Goal: Transaction & Acquisition: Book appointment/travel/reservation

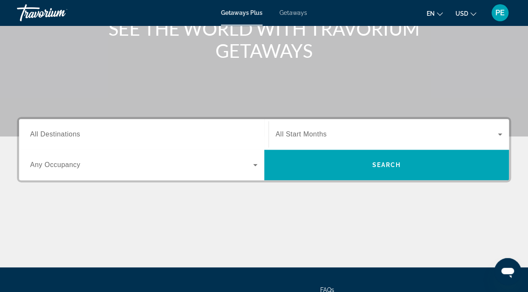
click at [113, 135] on input "Destination All Destinations" at bounding box center [144, 134] width 228 height 10
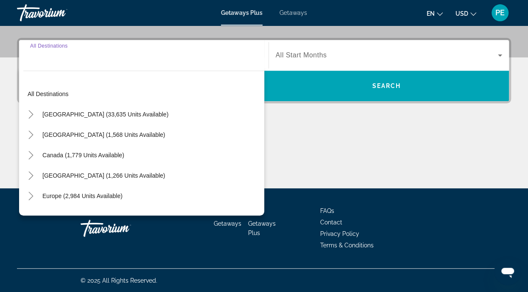
scroll to position [198, 0]
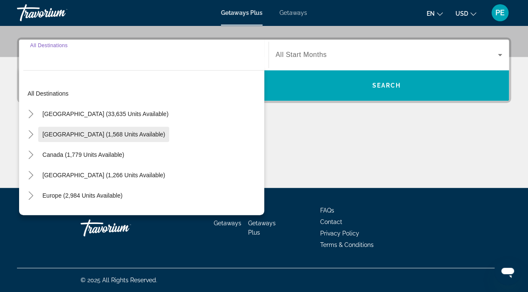
click at [59, 137] on span "[GEOGRAPHIC_DATA] (1,568 units available)" at bounding box center [103, 134] width 123 height 7
type input "**********"
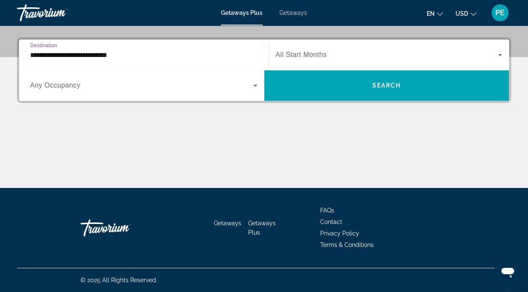
click at [80, 93] on div "Search widget" at bounding box center [144, 85] width 228 height 24
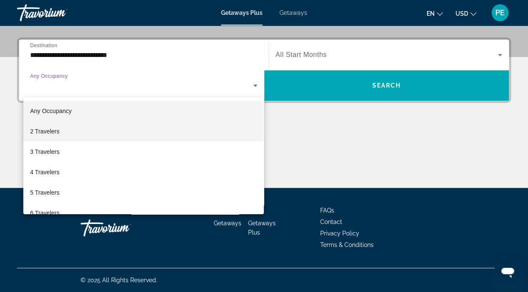
click at [31, 134] on span "2 Travelers" at bounding box center [44, 131] width 29 height 10
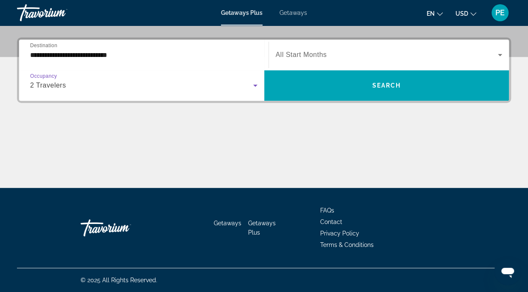
click at [296, 59] on span "Search widget" at bounding box center [387, 55] width 223 height 10
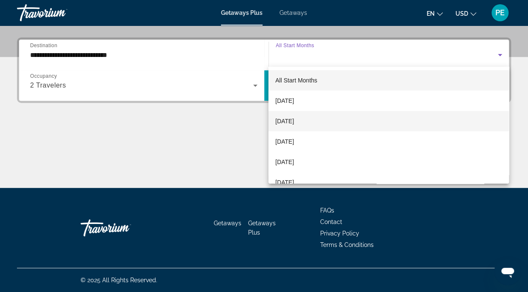
click at [289, 122] on span "[DATE]" at bounding box center [284, 121] width 19 height 10
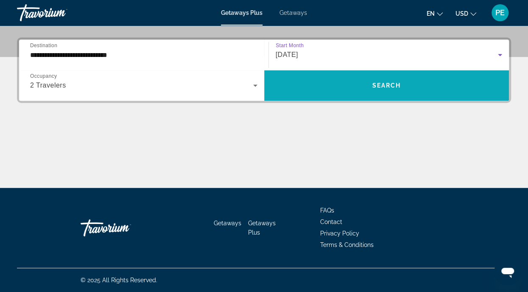
click at [369, 89] on span "Search widget" at bounding box center [386, 85] width 245 height 20
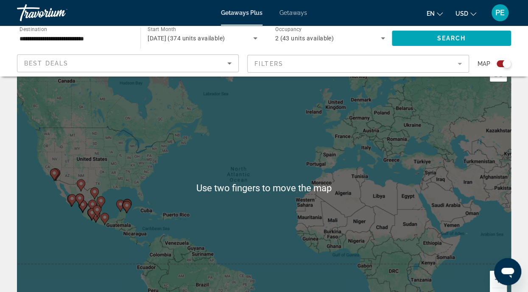
scroll to position [24, 0]
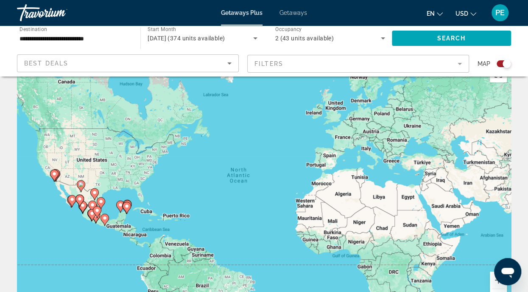
click at [458, 65] on mat-form-field "Filters" at bounding box center [358, 64] width 222 height 18
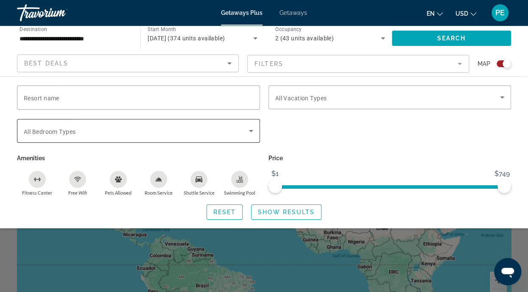
click at [250, 133] on icon "Search widget" at bounding box center [251, 131] width 10 height 10
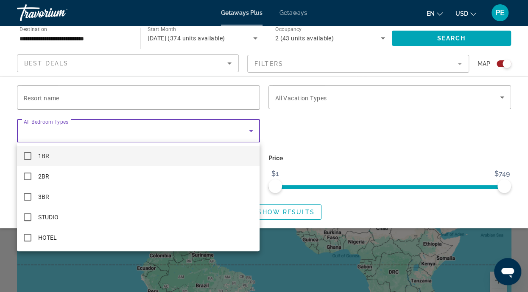
click at [27, 165] on mat-option "1BR" at bounding box center [138, 156] width 243 height 20
click at [331, 132] on div at bounding box center [264, 146] width 528 height 292
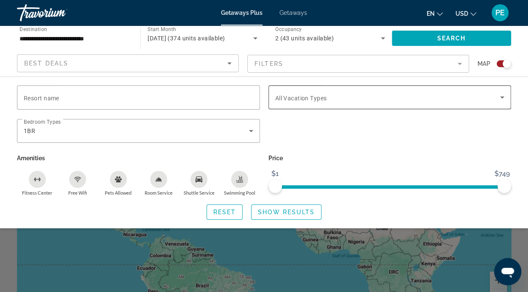
click at [401, 99] on span "Search widget" at bounding box center [387, 97] width 225 height 10
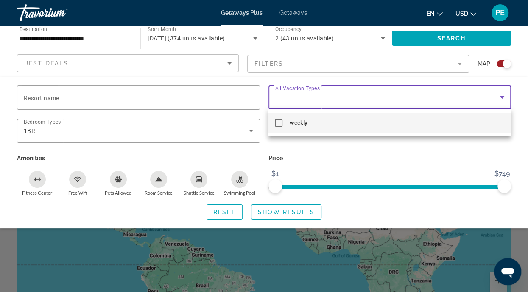
click at [283, 127] on mat-option "weekly" at bounding box center [389, 122] width 243 height 20
click at [436, 37] on div at bounding box center [264, 146] width 528 height 292
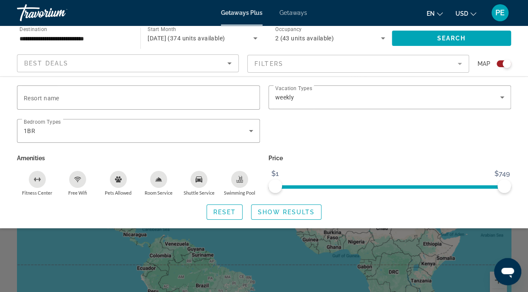
click at [506, 72] on div "Map" at bounding box center [495, 63] width 34 height 19
click at [503, 70] on div "Map" at bounding box center [495, 63] width 34 height 19
click at [507, 61] on div "Search widget" at bounding box center [507, 63] width 8 height 8
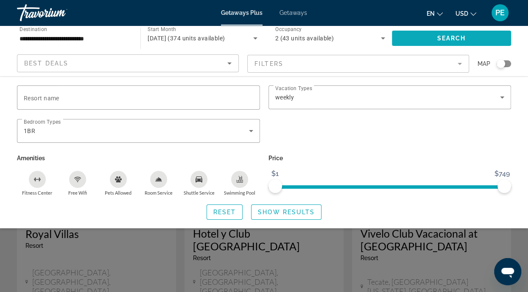
click at [441, 40] on span "Search" at bounding box center [452, 38] width 29 height 7
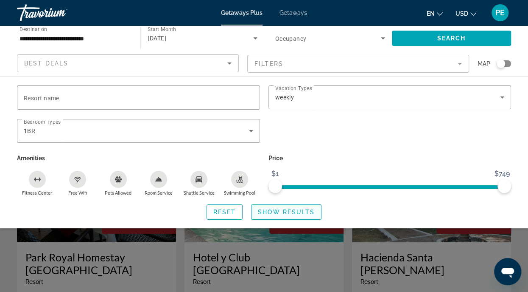
click at [278, 214] on span "Show Results" at bounding box center [286, 211] width 57 height 7
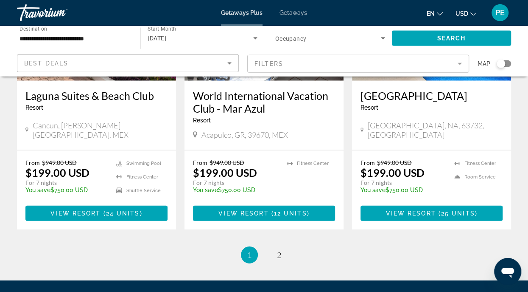
scroll to position [1103, 0]
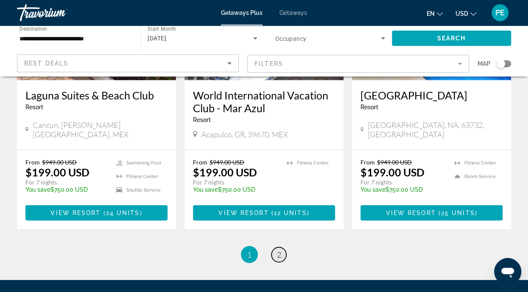
click at [275, 247] on link "page 2" at bounding box center [279, 254] width 15 height 15
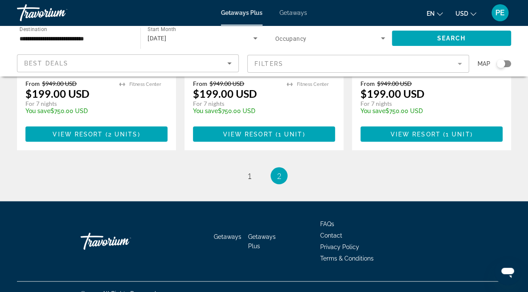
scroll to position [844, 0]
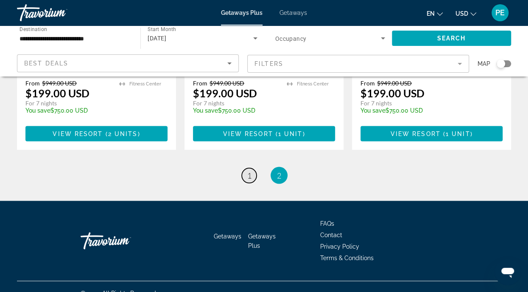
click at [250, 170] on span "1" at bounding box center [249, 174] width 4 height 9
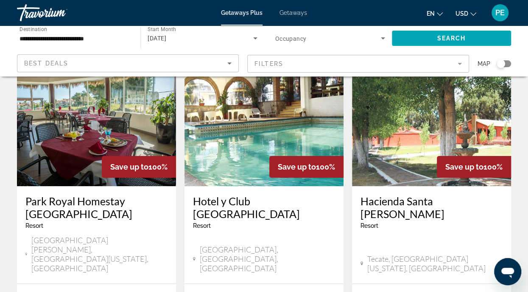
scroll to position [57, 0]
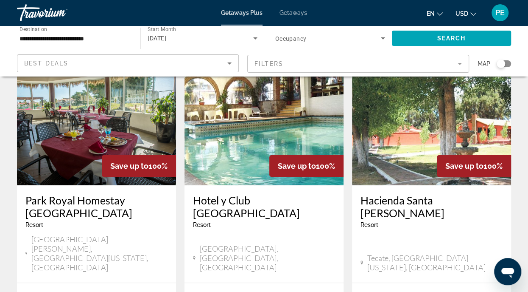
click at [235, 136] on img "Main content" at bounding box center [264, 117] width 159 height 136
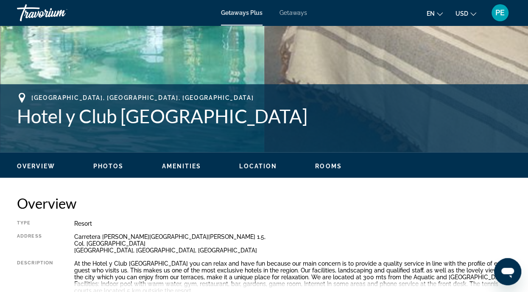
click at [107, 166] on span "Photos" at bounding box center [108, 166] width 31 height 7
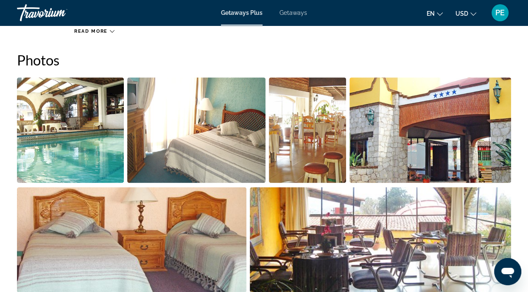
scroll to position [547, 0]
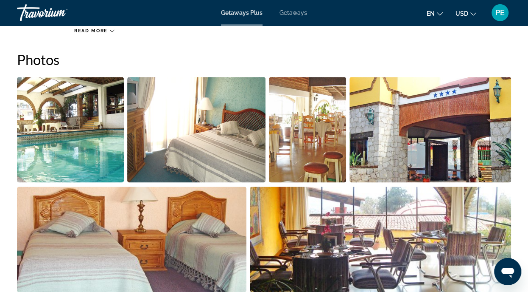
click at [79, 156] on img "Open full-screen image slider" at bounding box center [70, 129] width 107 height 105
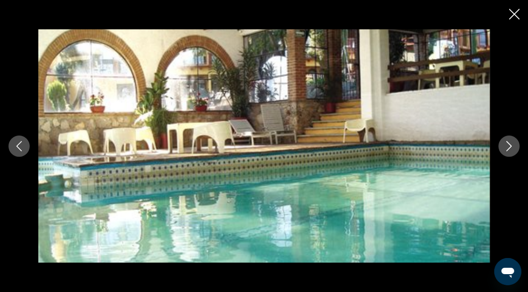
scroll to position [459, 0]
click at [504, 150] on button "Next image" at bounding box center [509, 145] width 21 height 21
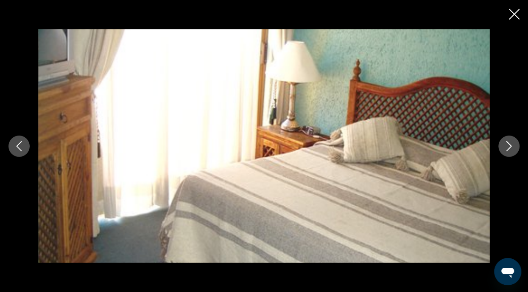
click at [506, 146] on icon "Next image" at bounding box center [509, 146] width 10 height 10
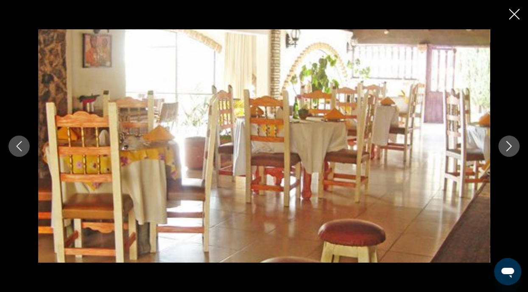
scroll to position [460, 0]
click at [23, 155] on button "Previous image" at bounding box center [18, 145] width 21 height 21
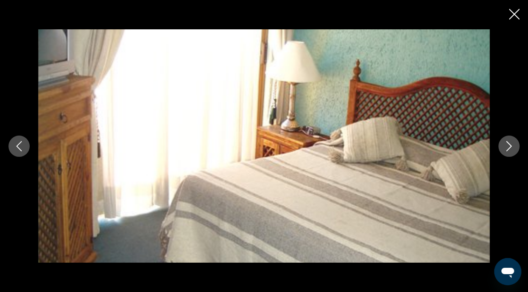
click at [503, 144] on button "Next image" at bounding box center [509, 145] width 21 height 21
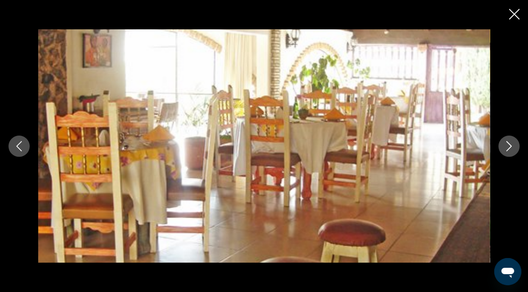
click at [505, 146] on icon "Next image" at bounding box center [509, 146] width 10 height 10
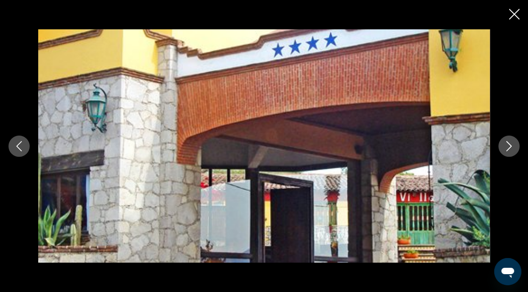
click at [504, 147] on button "Next image" at bounding box center [509, 145] width 21 height 21
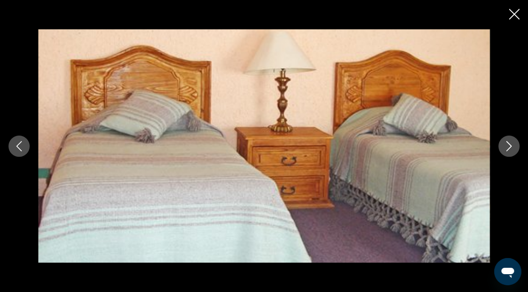
scroll to position [459, 0]
click at [504, 145] on icon "Next image" at bounding box center [509, 146] width 10 height 10
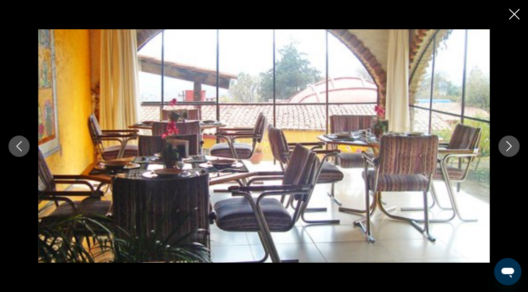
click at [507, 148] on icon "Next image" at bounding box center [509, 146] width 10 height 10
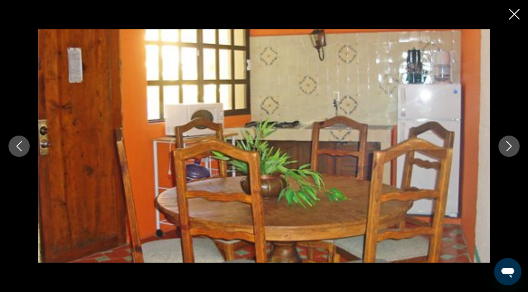
click at [500, 144] on button "Next image" at bounding box center [509, 145] width 21 height 21
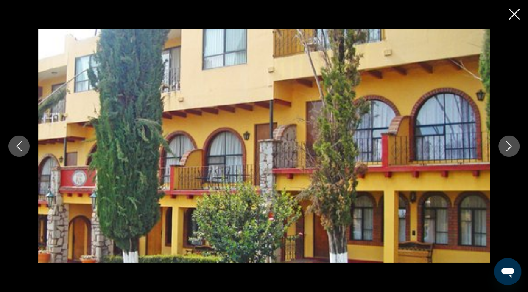
click at [503, 154] on div "prev next" at bounding box center [264, 145] width 528 height 233
click at [504, 147] on icon "Next image" at bounding box center [509, 146] width 10 height 10
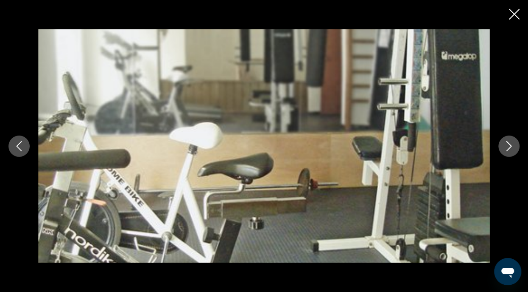
click at [503, 146] on button "Next image" at bounding box center [509, 145] width 21 height 21
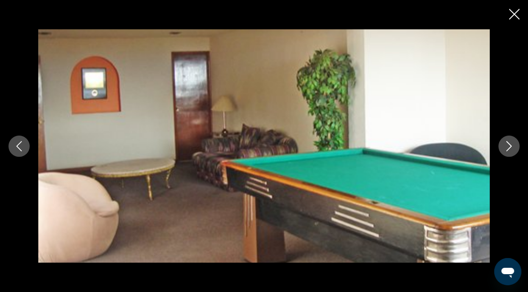
click at [509, 145] on icon "Next image" at bounding box center [509, 146] width 10 height 10
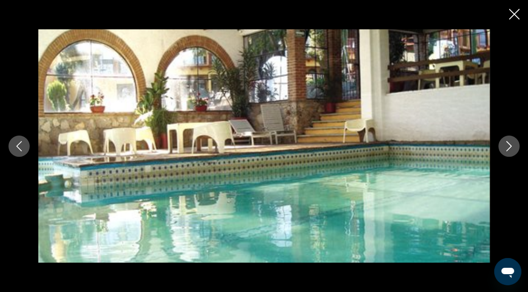
click at [509, 145] on icon "Next image" at bounding box center [509, 146] width 10 height 10
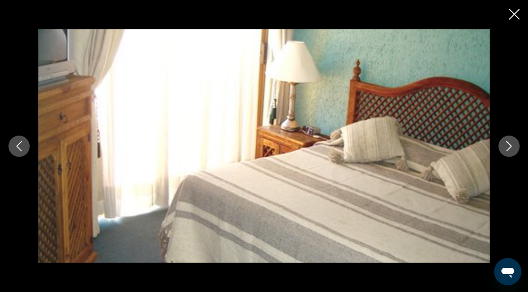
click at [509, 145] on icon "Next image" at bounding box center [509, 146] width 10 height 10
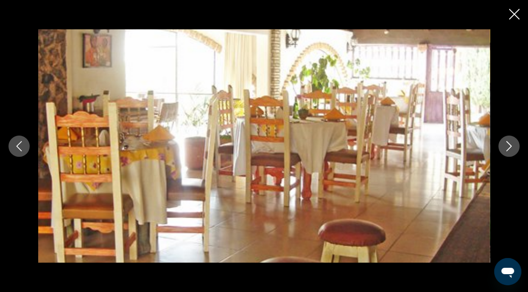
click at [513, 16] on icon "Close slideshow" at bounding box center [514, 14] width 11 height 11
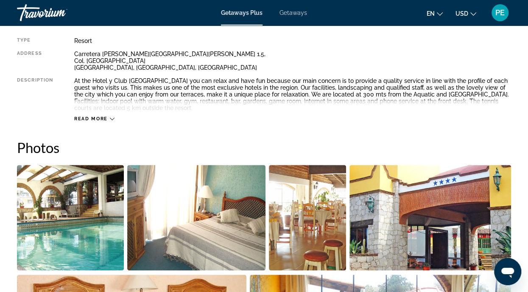
click at [466, 12] on span "USD" at bounding box center [462, 13] width 13 height 7
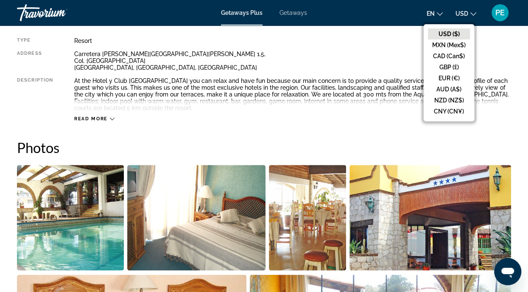
click at [446, 34] on button "USD ($)" at bounding box center [449, 33] width 42 height 11
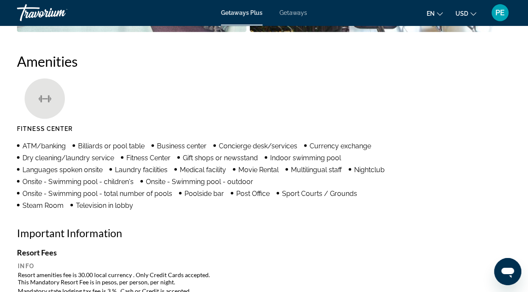
scroll to position [809, 0]
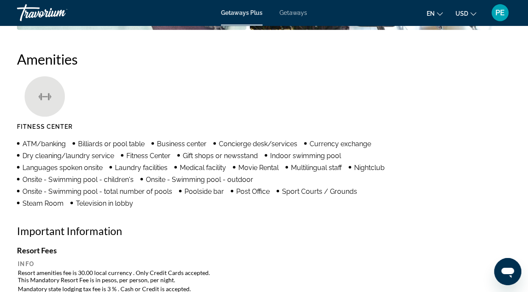
click at [45, 15] on div "Travorium" at bounding box center [59, 13] width 85 height 22
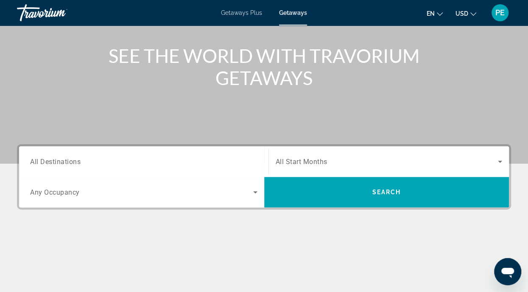
scroll to position [97, 0]
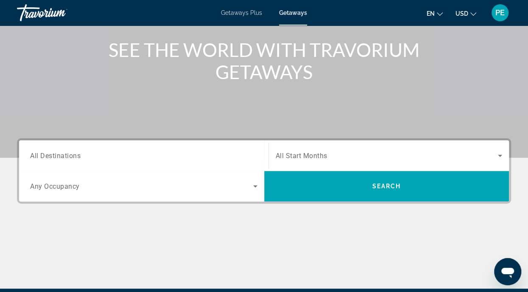
click at [244, 153] on input "Destination All Destinations" at bounding box center [144, 156] width 228 height 10
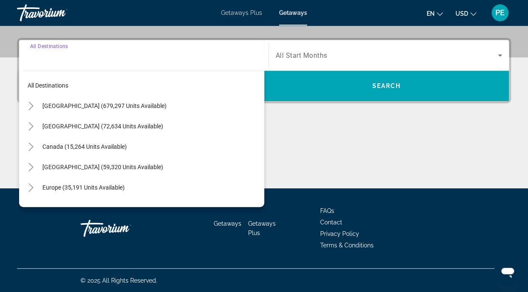
scroll to position [198, 0]
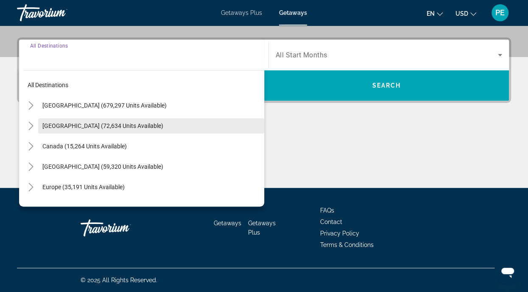
click at [62, 128] on span "[GEOGRAPHIC_DATA] (72,634 units available)" at bounding box center [102, 125] width 121 height 7
type input "**********"
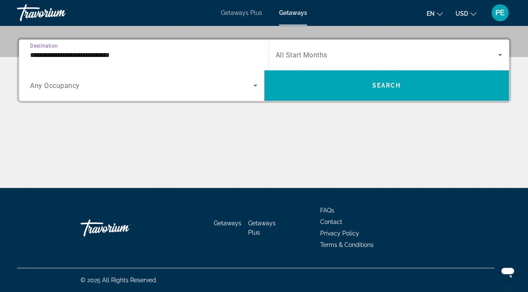
click at [153, 88] on span "Search widget" at bounding box center [141, 85] width 223 height 10
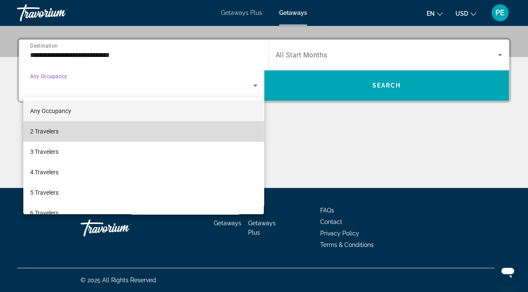
click at [48, 130] on span "2 Travelers" at bounding box center [44, 131] width 28 height 10
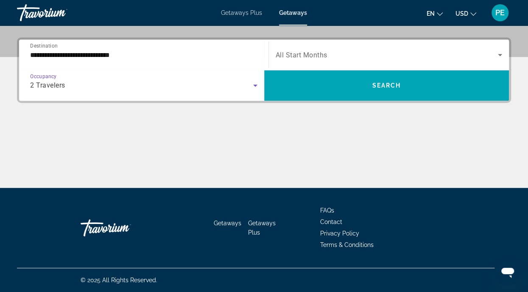
click at [317, 57] on span "All Start Months" at bounding box center [302, 55] width 52 height 8
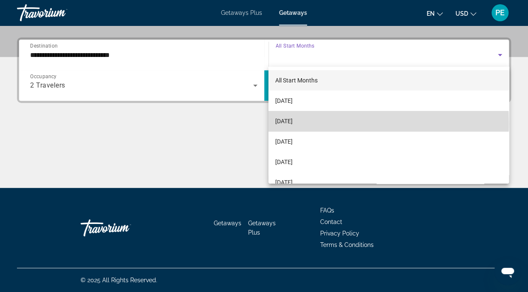
click at [293, 124] on span "[DATE]" at bounding box center [283, 121] width 17 height 10
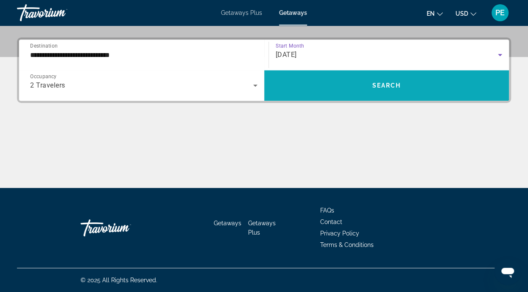
click at [347, 81] on span "Search widget" at bounding box center [386, 85] width 245 height 20
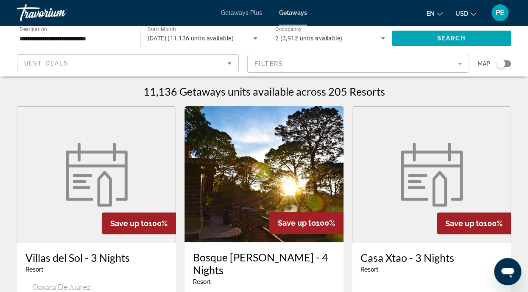
click at [424, 67] on mat-form-field "Filters" at bounding box center [358, 64] width 222 height 18
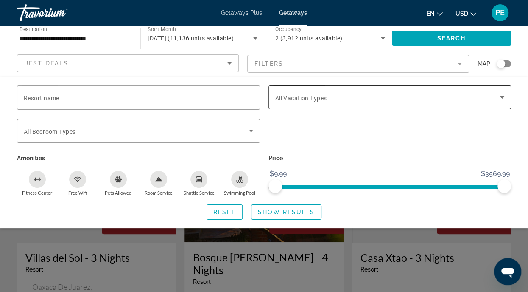
click at [330, 96] on span "Search widget" at bounding box center [387, 97] width 225 height 10
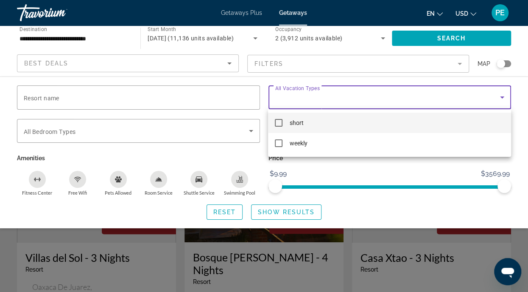
click at [310, 95] on div at bounding box center [264, 146] width 528 height 292
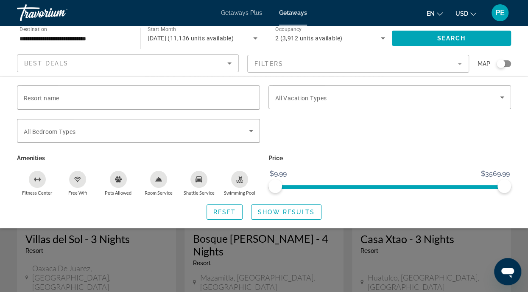
scroll to position [16, 0]
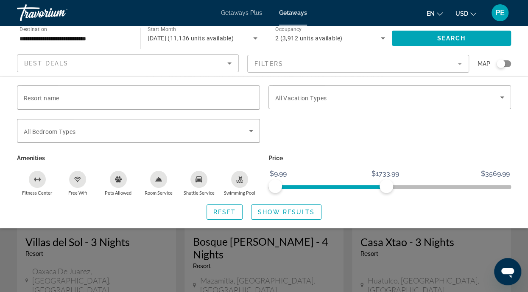
click at [38, 181] on icon "Fitness Center" at bounding box center [37, 179] width 7 height 7
click at [79, 177] on icon "Free Wifi" at bounding box center [77, 178] width 7 height 2
click at [202, 182] on icon "Shuttle Service" at bounding box center [199, 179] width 7 height 7
click at [242, 183] on div "Swimming Pool" at bounding box center [239, 179] width 17 height 17
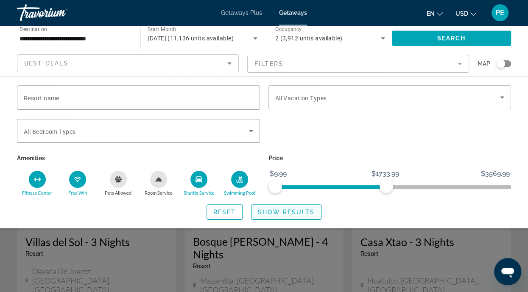
click at [287, 214] on span "Show Results" at bounding box center [286, 211] width 57 height 7
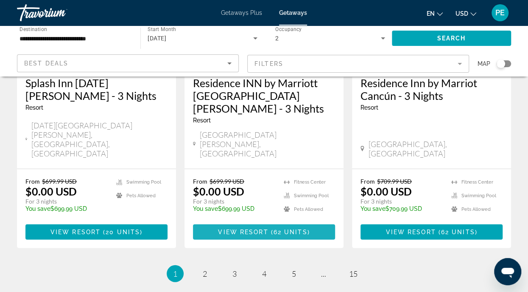
scroll to position [1113, 0]
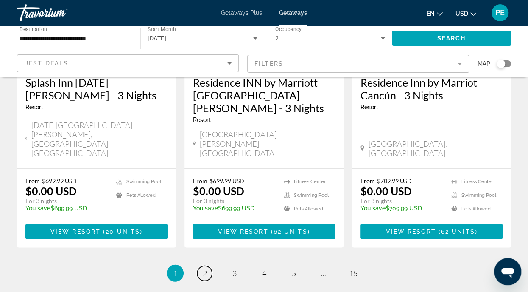
click at [205, 268] on span "2" at bounding box center [205, 272] width 4 height 9
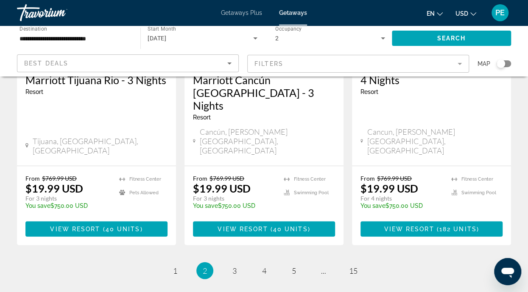
scroll to position [1180, 0]
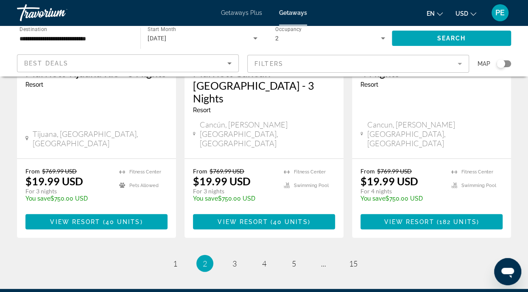
click at [140, 255] on ul "2 / 15 page 1 You're on page 2 page 3 page 4 page 5 page ... page 15" at bounding box center [264, 263] width 495 height 17
click at [230, 256] on link "page 3" at bounding box center [234, 263] width 15 height 15
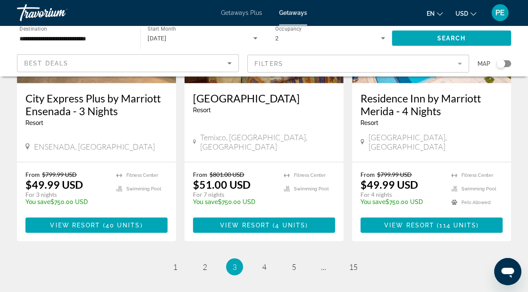
scroll to position [1138, 0]
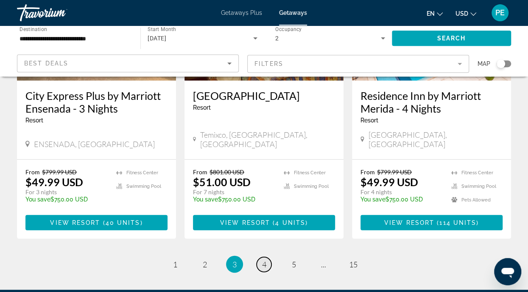
click at [262, 259] on span "4" at bounding box center [264, 263] width 4 height 9
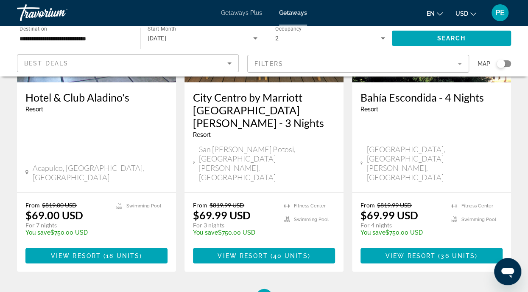
scroll to position [1155, 0]
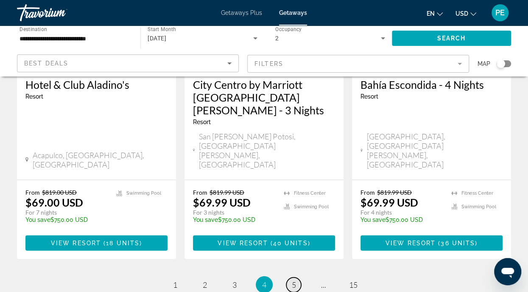
click at [298, 277] on link "page 5" at bounding box center [294, 284] width 15 height 15
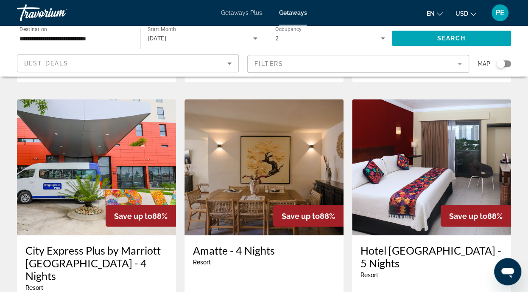
scroll to position [691, 0]
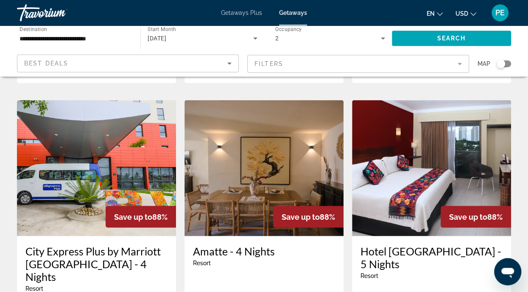
click at [240, 155] on img "Main content" at bounding box center [264, 168] width 159 height 136
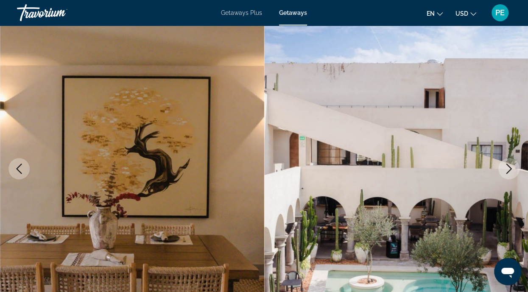
scroll to position [59, 0]
click at [506, 170] on icon "Next image" at bounding box center [509, 168] width 10 height 10
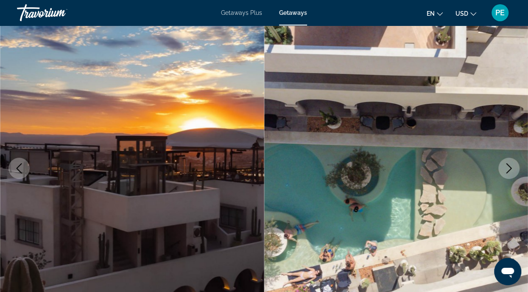
click at [507, 167] on icon "Next image" at bounding box center [509, 168] width 10 height 10
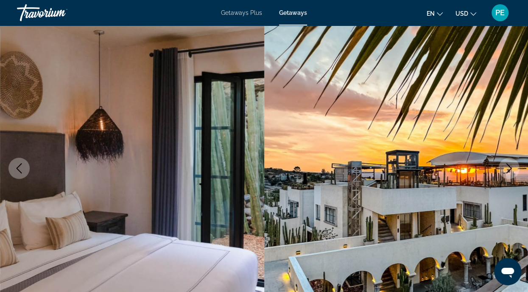
click at [498, 163] on img "Main content" at bounding box center [396, 167] width 264 height 403
click at [503, 168] on button "Next image" at bounding box center [509, 167] width 21 height 21
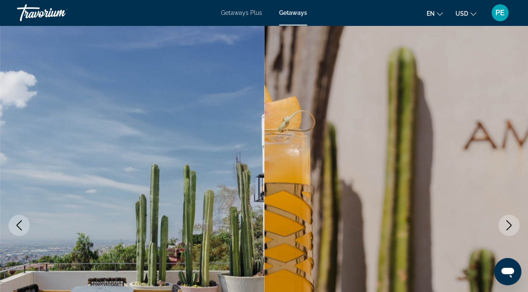
scroll to position [0, 0]
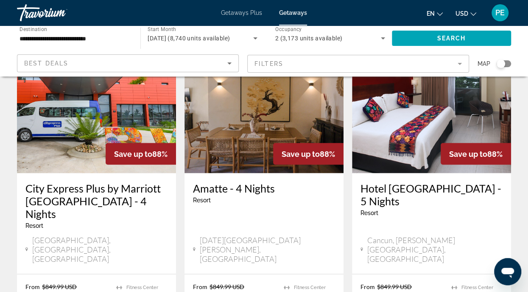
scroll to position [755, 0]
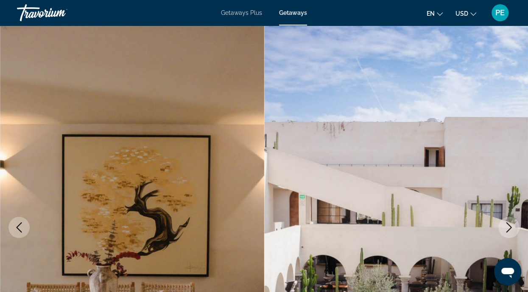
click at [17, 231] on icon "Previous image" at bounding box center [19, 227] width 10 height 10
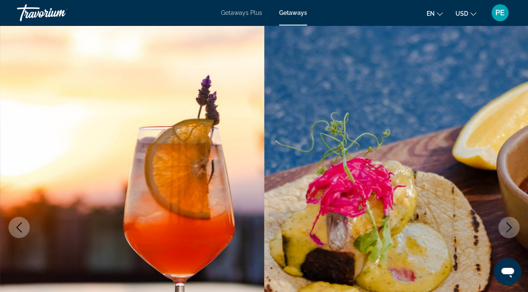
click at [18, 230] on icon "Previous image" at bounding box center [19, 227] width 10 height 10
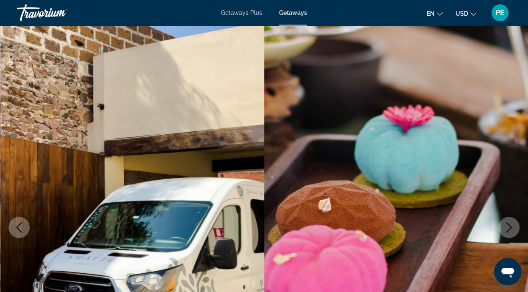
click at [20, 229] on icon "Previous image" at bounding box center [19, 227] width 10 height 10
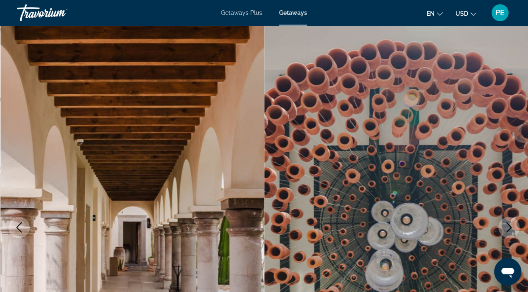
click at [19, 225] on icon "Previous image" at bounding box center [20, 227] width 6 height 10
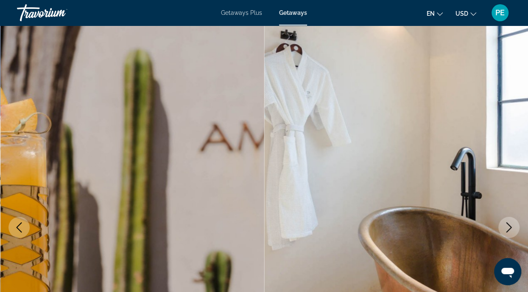
click at [20, 227] on icon "Previous image" at bounding box center [19, 227] width 10 height 10
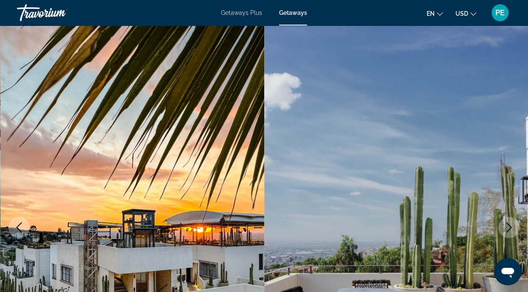
click at [18, 231] on icon "Previous image" at bounding box center [19, 227] width 10 height 10
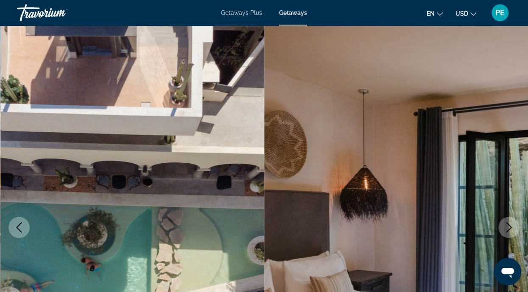
click at [241, 7] on div "Getaways Plus Getaways en English Español Français Italiano Português русский U…" at bounding box center [264, 13] width 528 height 22
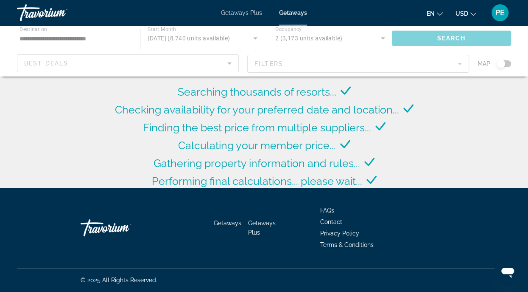
scroll to position [127, 0]
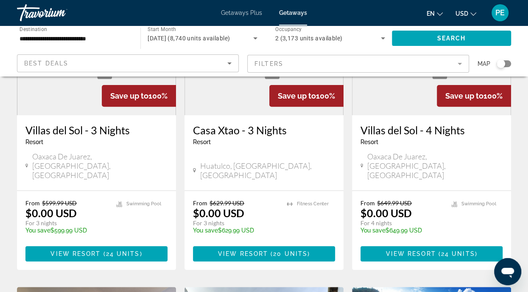
click at [504, 69] on div "Map" at bounding box center [495, 63] width 34 height 19
click at [506, 62] on div "Search widget" at bounding box center [504, 63] width 14 height 7
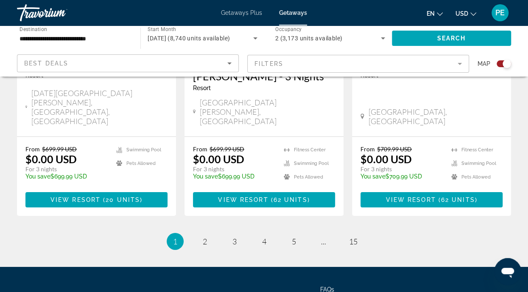
scroll to position [1418, 0]
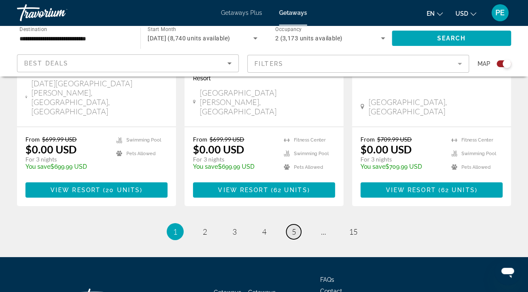
click at [296, 227] on span "5" at bounding box center [294, 231] width 4 height 9
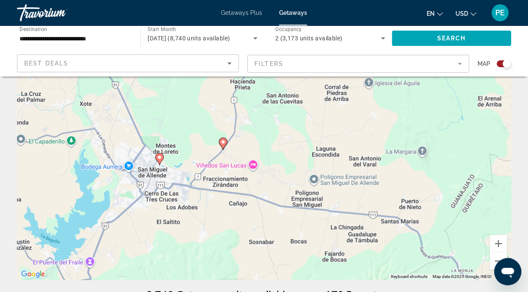
scroll to position [60, 0]
click at [224, 143] on div "To activate drag with keyboard, press Alt + Enter. Once in keyboard drag state,…" at bounding box center [264, 152] width 495 height 255
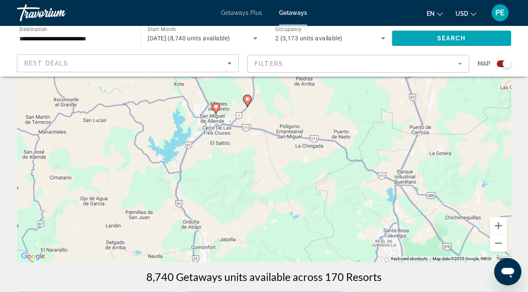
scroll to position [0, 0]
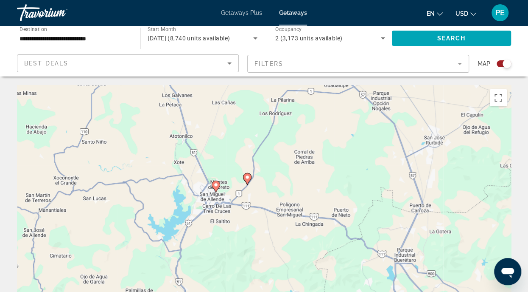
click at [212, 185] on icon "Main content" at bounding box center [216, 186] width 8 height 11
type input "**********"
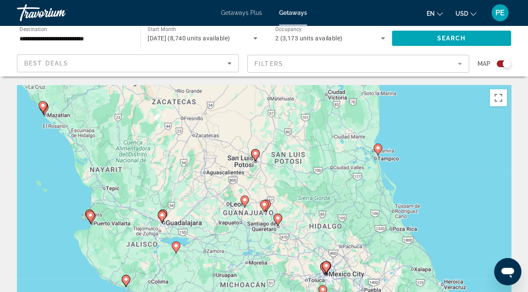
click at [264, 208] on icon "Main content" at bounding box center [264, 205] width 8 height 11
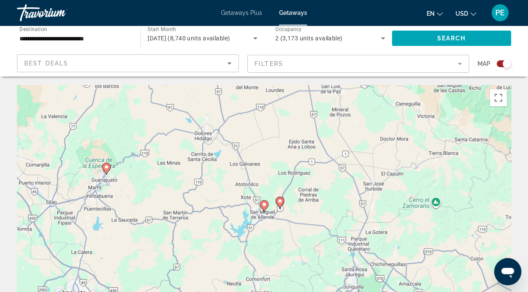
click at [261, 208] on gmp-advanced-marker "Main content" at bounding box center [264, 206] width 8 height 13
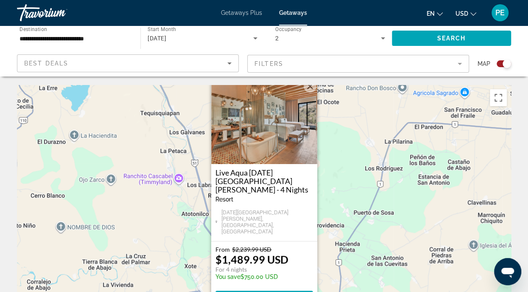
click at [258, 164] on img "Main content" at bounding box center [264, 121] width 106 height 85
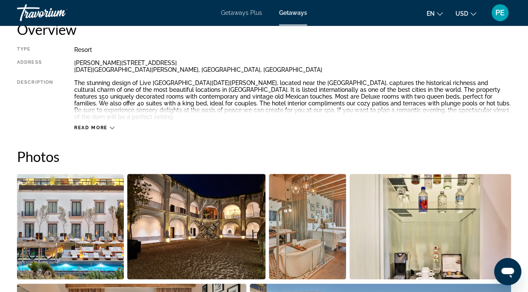
scroll to position [451, 0]
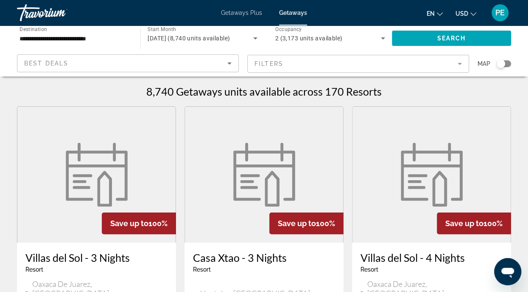
click at [230, 64] on icon "Sort by" at bounding box center [230, 63] width 4 height 2
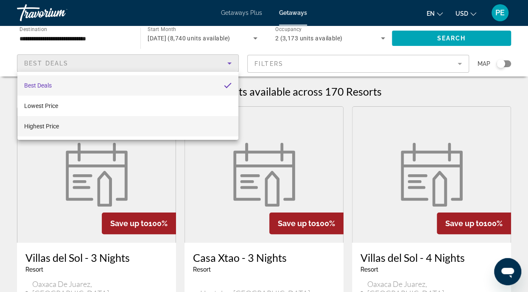
click at [40, 130] on span "Highest Price" at bounding box center [41, 126] width 35 height 10
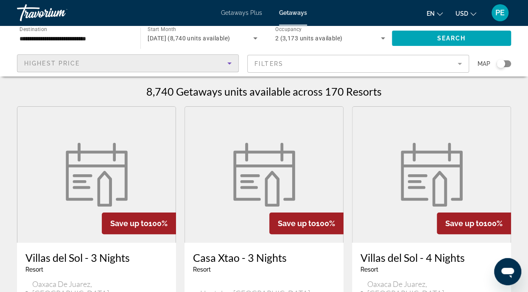
click at [455, 63] on mat-form-field "Filters" at bounding box center [358, 64] width 222 height 18
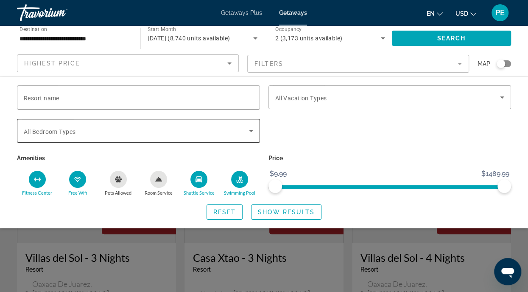
click at [162, 134] on span "Search widget" at bounding box center [136, 131] width 225 height 10
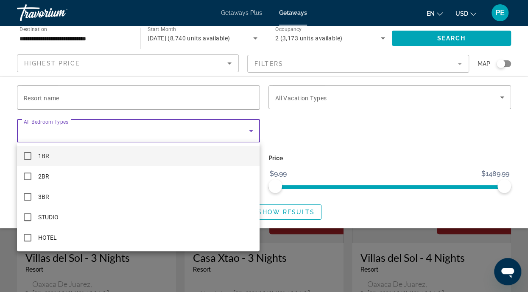
click at [30, 154] on mat-pseudo-checkbox at bounding box center [28, 156] width 8 height 8
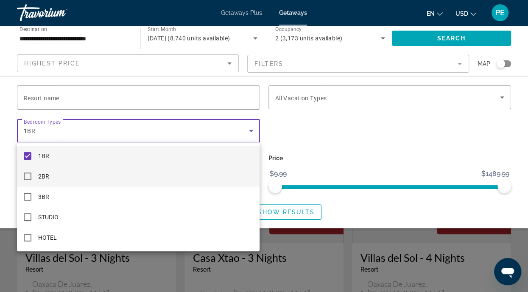
click at [28, 178] on mat-pseudo-checkbox at bounding box center [28, 176] width 8 height 8
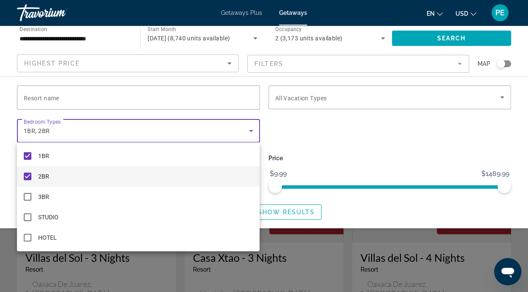
click at [364, 145] on div at bounding box center [264, 146] width 528 height 292
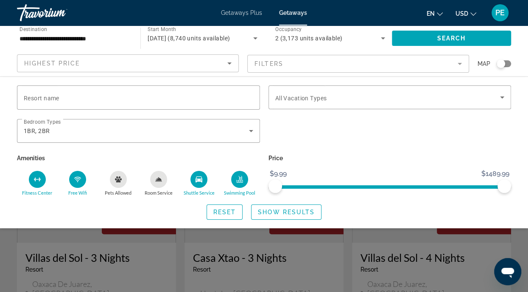
click at [203, 183] on div "Shuttle Service" at bounding box center [199, 179] width 17 height 17
click at [244, 181] on div "Swimming Pool" at bounding box center [239, 179] width 17 height 17
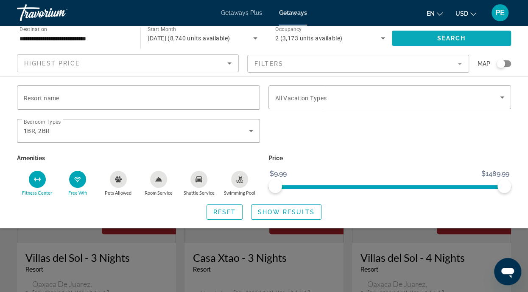
click at [440, 39] on span "Search" at bounding box center [452, 38] width 29 height 7
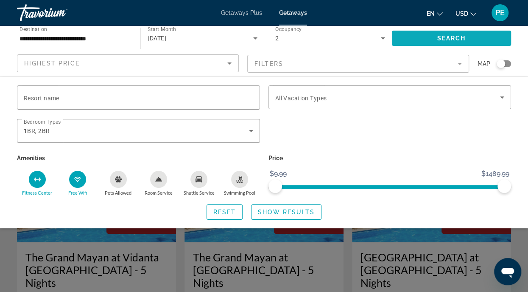
click at [430, 39] on span "Search widget" at bounding box center [451, 38] width 119 height 20
click at [281, 213] on span "Show Results" at bounding box center [286, 211] width 57 height 7
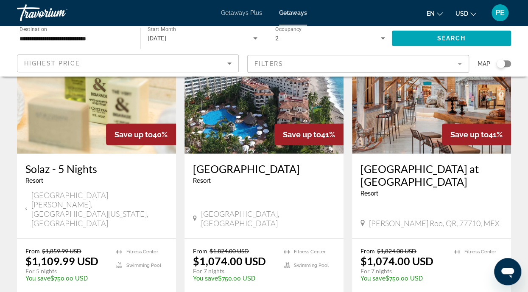
scroll to position [1158, 0]
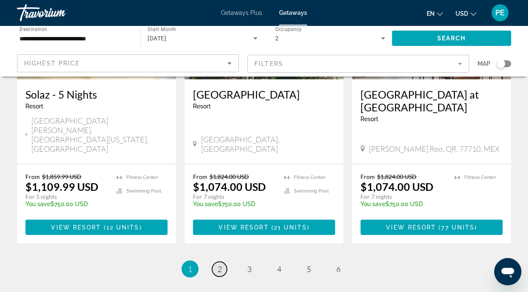
click at [215, 261] on link "page 2" at bounding box center [219, 268] width 15 height 15
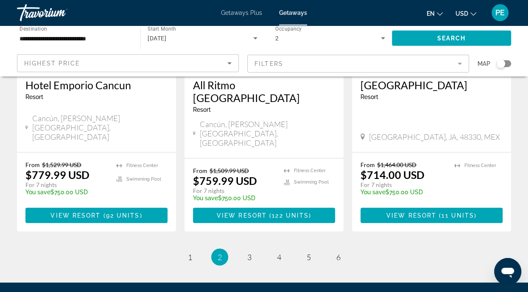
scroll to position [1177, 0]
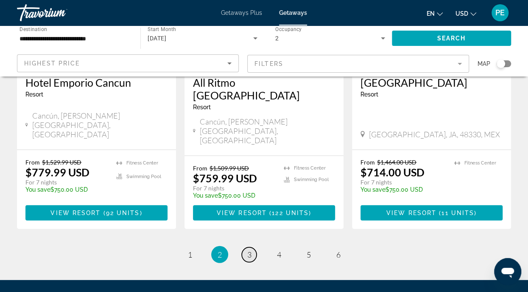
click at [246, 247] on link "page 3" at bounding box center [249, 254] width 15 height 15
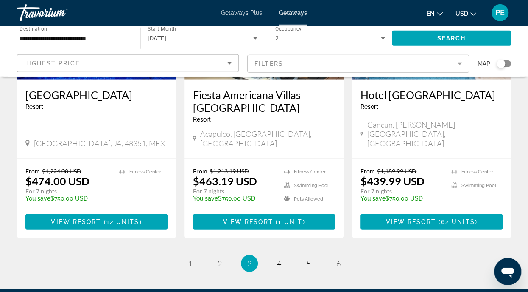
scroll to position [1167, 0]
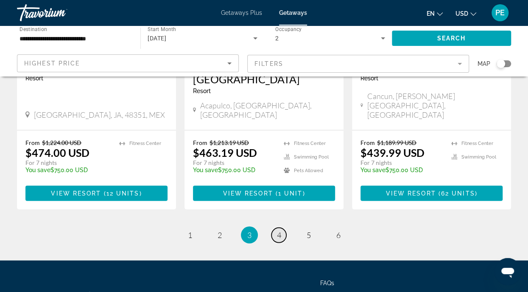
click at [284, 228] on link "page 4" at bounding box center [279, 235] width 15 height 15
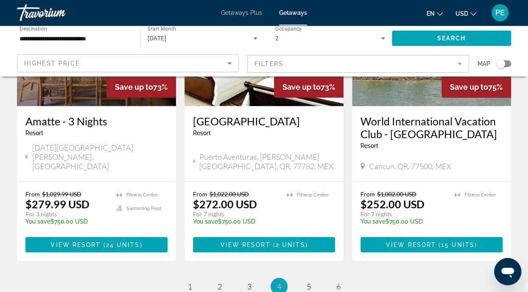
scroll to position [1167, 0]
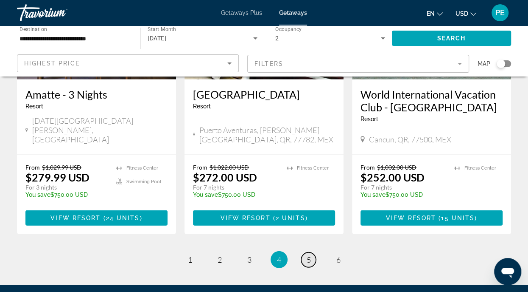
click at [303, 252] on link "page 5" at bounding box center [308, 259] width 15 height 15
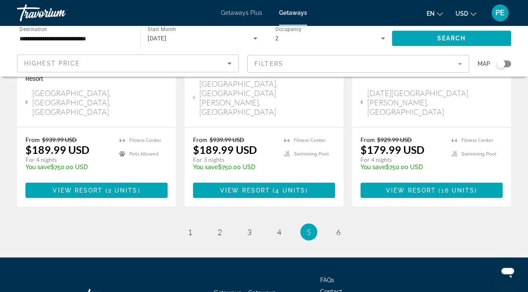
scroll to position [1147, 0]
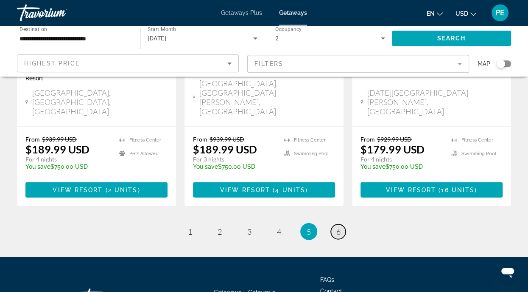
click at [342, 224] on link "page 6" at bounding box center [338, 231] width 15 height 15
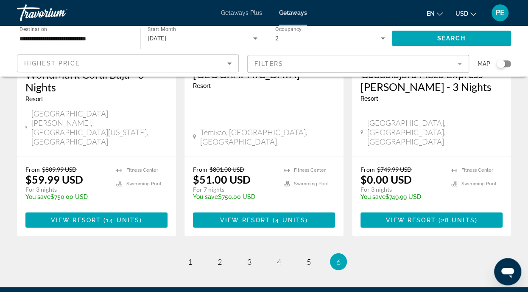
scroll to position [1208, 0]
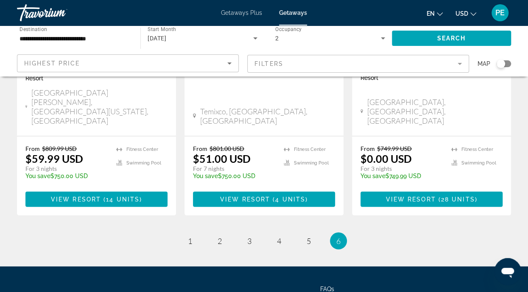
click at [339, 65] on mat-form-field "Filters" at bounding box center [358, 64] width 222 height 18
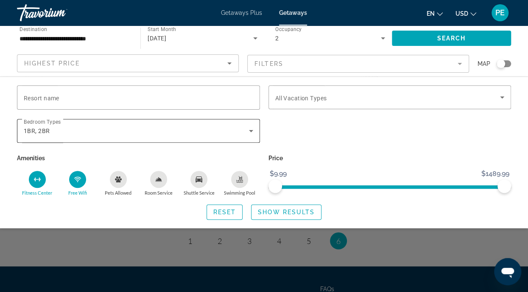
click at [246, 129] on icon "Search widget" at bounding box center [251, 131] width 10 height 10
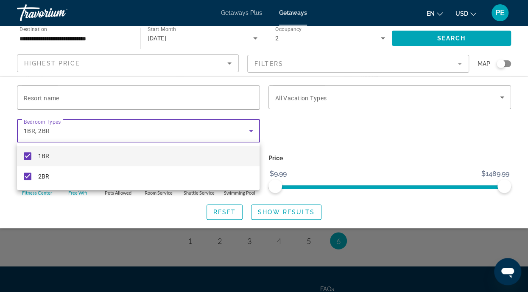
click at [336, 96] on div at bounding box center [264, 146] width 528 height 292
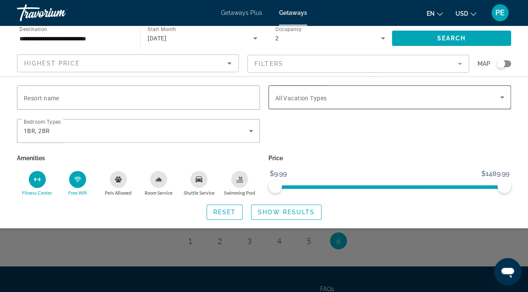
click at [317, 103] on div "Search widget" at bounding box center [390, 97] width 230 height 24
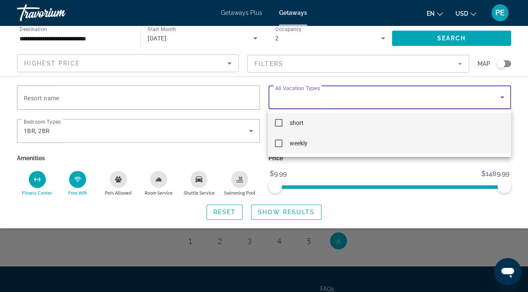
click at [280, 145] on mat-pseudo-checkbox at bounding box center [279, 143] width 8 height 8
click at [277, 124] on mat-pseudo-checkbox at bounding box center [279, 123] width 8 height 8
click at [278, 144] on mat-pseudo-checkbox at bounding box center [279, 143] width 8 height 8
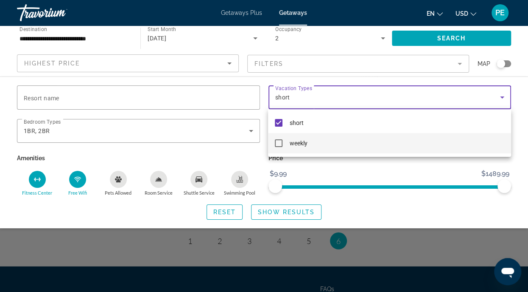
click at [62, 104] on div at bounding box center [264, 146] width 528 height 292
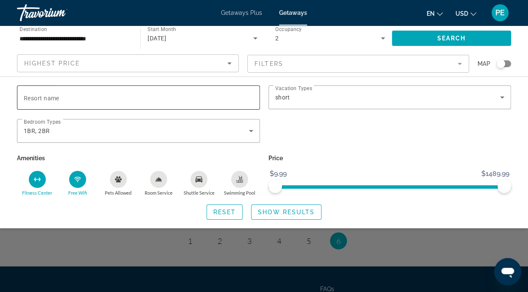
click at [36, 96] on span "Resort name" at bounding box center [42, 98] width 36 height 7
click at [36, 96] on input "Resort name" at bounding box center [139, 98] width 230 height 10
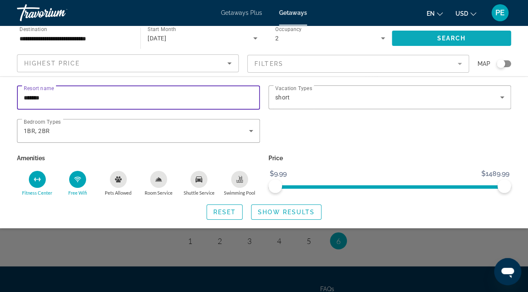
type input "*******"
click at [438, 37] on span "Search" at bounding box center [452, 38] width 29 height 7
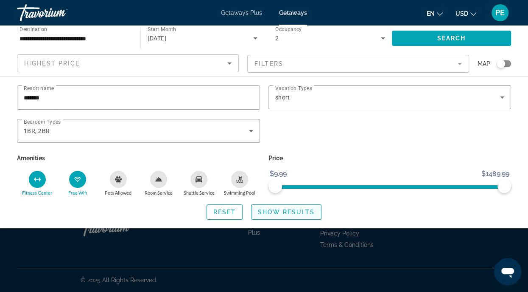
click at [287, 216] on span "Search widget" at bounding box center [287, 212] width 70 height 20
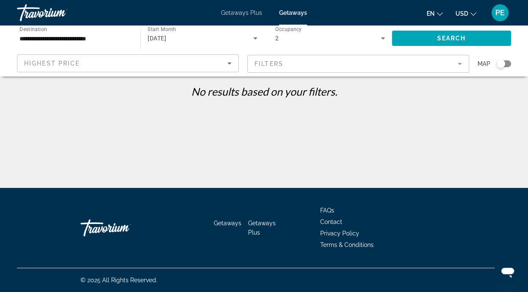
click at [230, 63] on icon "Sort by" at bounding box center [230, 63] width 4 height 2
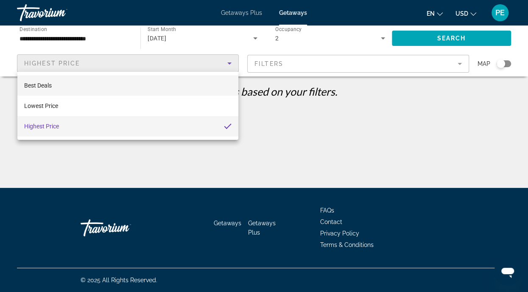
click at [42, 86] on span "Best Deals" at bounding box center [38, 85] width 28 height 7
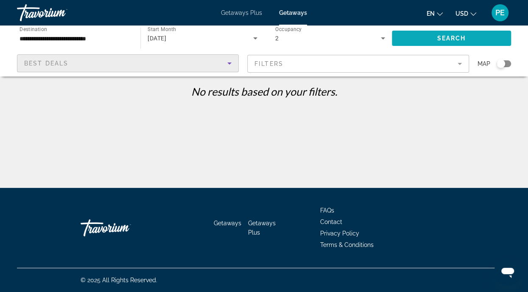
click at [438, 39] on span "Search" at bounding box center [452, 38] width 29 height 7
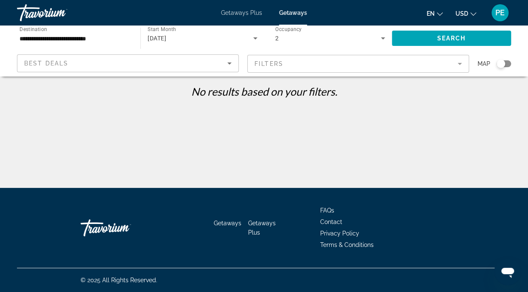
click at [457, 62] on mat-form-field "Filters" at bounding box center [358, 64] width 222 height 18
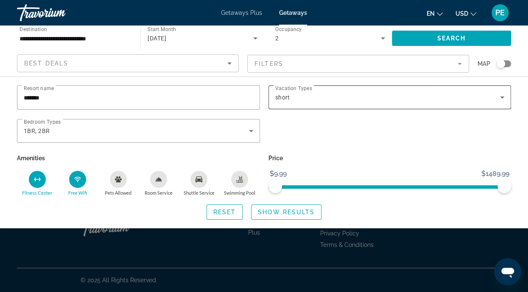
click at [348, 101] on div "short" at bounding box center [387, 97] width 225 height 10
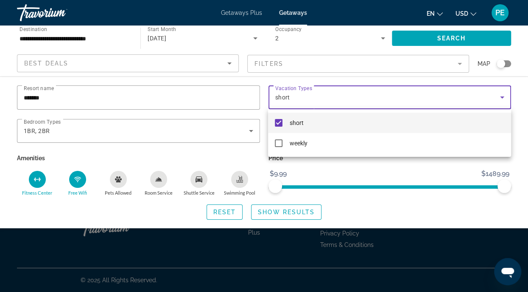
click at [281, 155] on div "short weekly" at bounding box center [389, 133] width 243 height 48
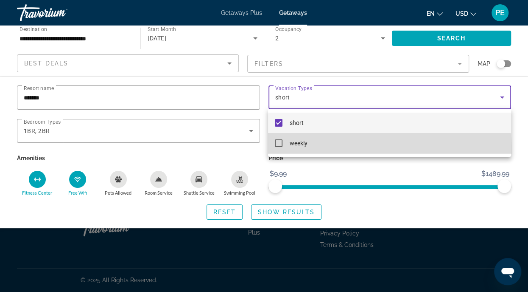
click at [284, 151] on mat-option "weekly" at bounding box center [389, 143] width 243 height 20
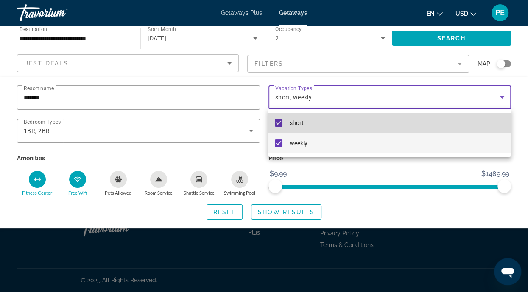
click at [279, 126] on mat-option "short" at bounding box center [389, 122] width 243 height 20
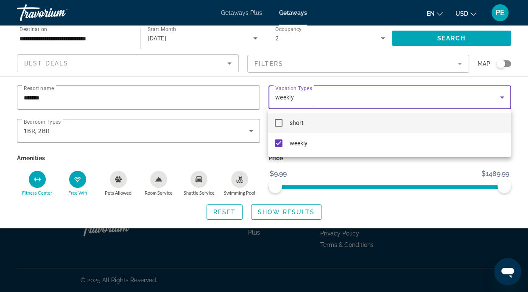
click at [439, 39] on div at bounding box center [264, 146] width 528 height 292
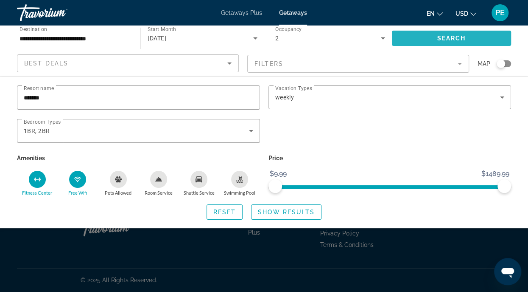
click at [441, 40] on span "Search" at bounding box center [452, 38] width 29 height 7
click at [440, 45] on span "Search widget" at bounding box center [451, 38] width 119 height 20
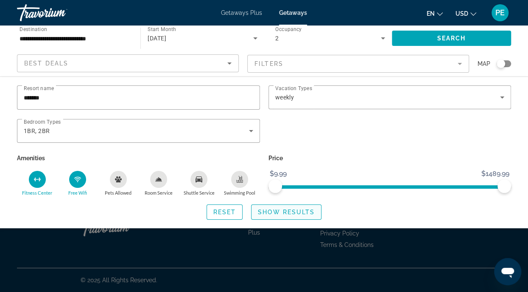
click at [271, 213] on span "Show Results" at bounding box center [286, 211] width 57 height 7
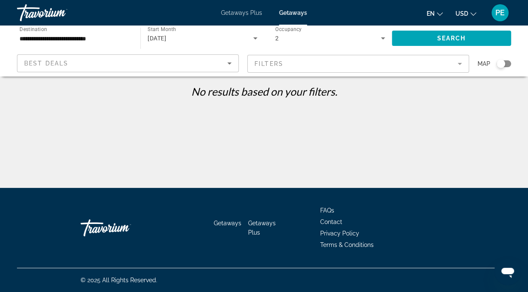
click at [229, 66] on icon "Sort by" at bounding box center [230, 63] width 10 height 10
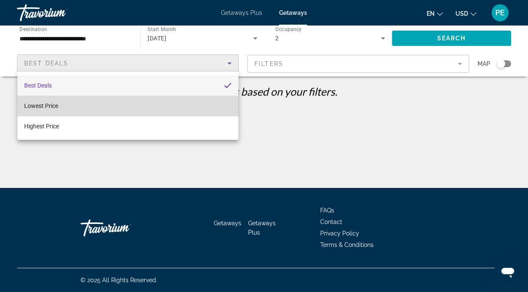
click at [140, 106] on mat-option "Lowest Price" at bounding box center [127, 106] width 221 height 20
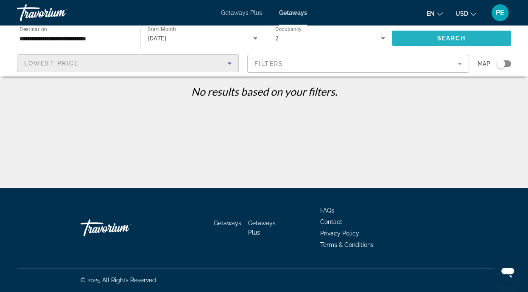
click at [425, 39] on span "Search widget" at bounding box center [451, 38] width 119 height 20
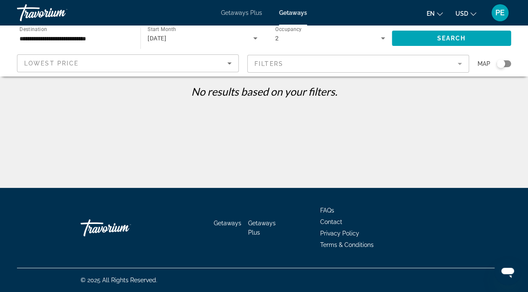
click at [455, 61] on mat-form-field "Filters" at bounding box center [358, 64] width 222 height 18
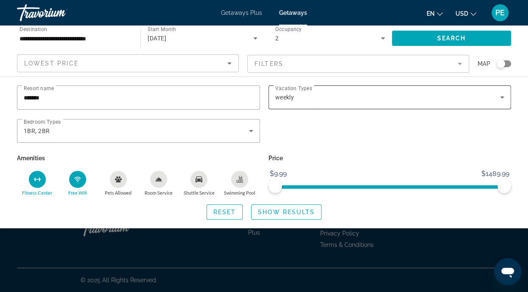
click at [419, 97] on div "weekly" at bounding box center [387, 97] width 225 height 10
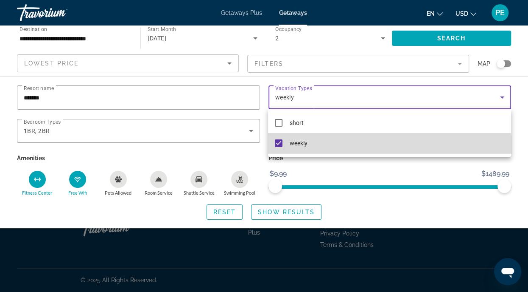
click at [275, 153] on mat-option "weekly" at bounding box center [389, 143] width 243 height 20
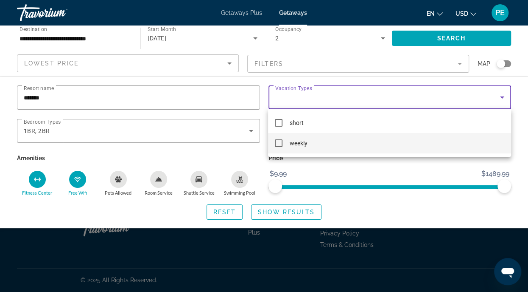
click at [424, 41] on div at bounding box center [264, 146] width 528 height 292
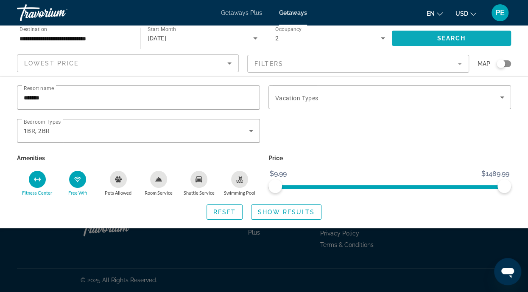
click at [449, 40] on span "Search" at bounding box center [452, 38] width 29 height 7
click at [286, 217] on span "Search widget" at bounding box center [287, 212] width 70 height 20
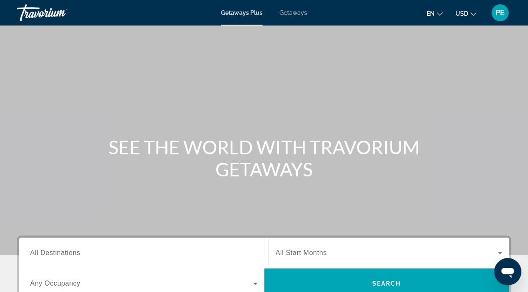
scroll to position [55, 0]
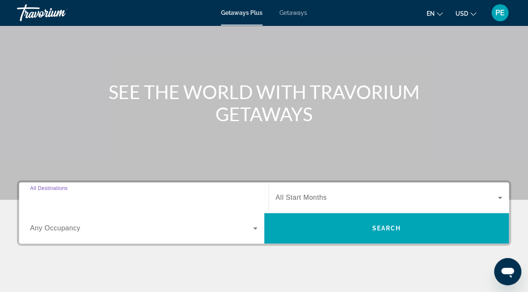
click at [100, 198] on input "Destination All Destinations" at bounding box center [144, 198] width 228 height 10
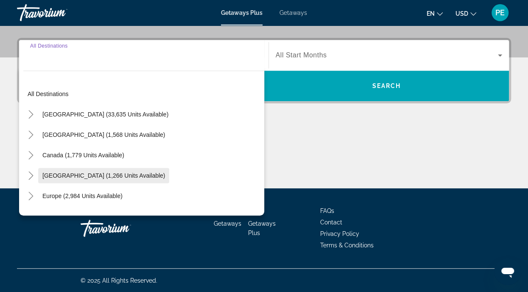
scroll to position [198, 0]
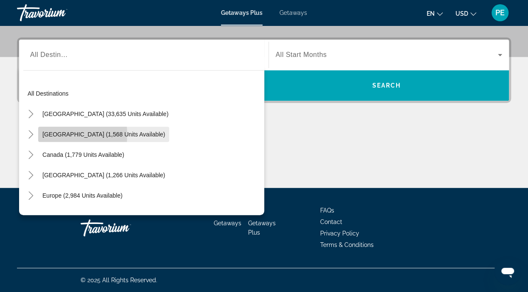
click at [60, 134] on span "[GEOGRAPHIC_DATA] (1,568 units available)" at bounding box center [103, 134] width 123 height 7
type input "**********"
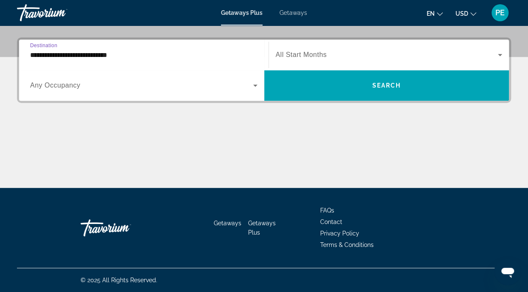
click at [62, 83] on span "Any Occupancy" at bounding box center [55, 84] width 51 height 7
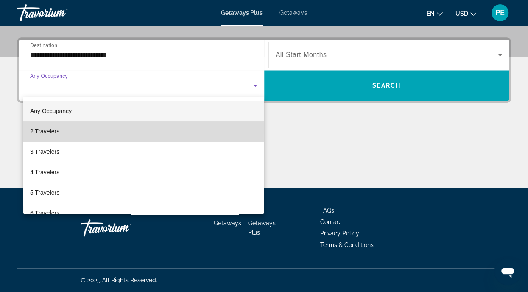
click at [39, 129] on span "2 Travelers" at bounding box center [44, 131] width 29 height 10
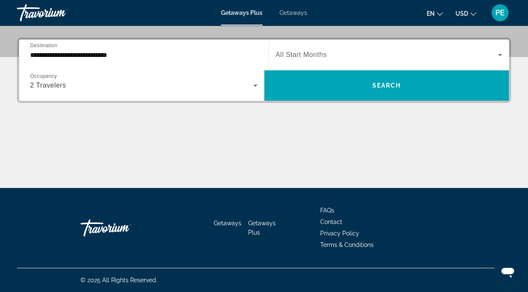
click at [392, 47] on div "Search widget" at bounding box center [389, 55] width 227 height 24
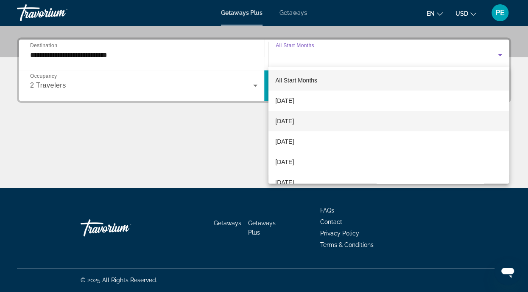
click at [284, 118] on span "[DATE]" at bounding box center [284, 121] width 19 height 10
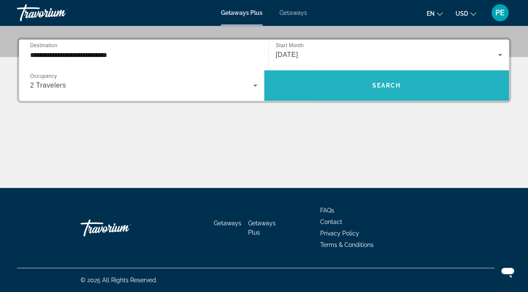
click at [359, 85] on span "Search widget" at bounding box center [386, 85] width 245 height 20
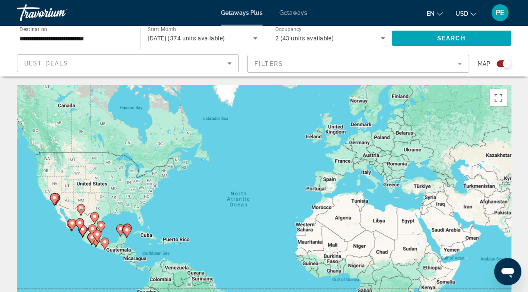
click at [323, 64] on mat-form-field "Filters" at bounding box center [358, 64] width 222 height 18
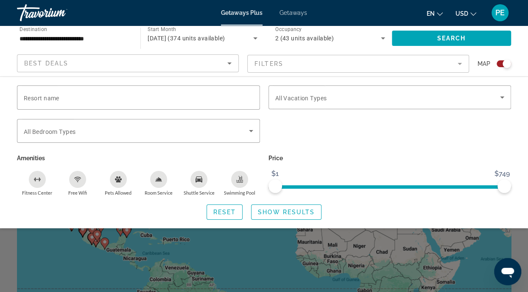
click at [503, 62] on div "Search widget" at bounding box center [504, 63] width 14 height 7
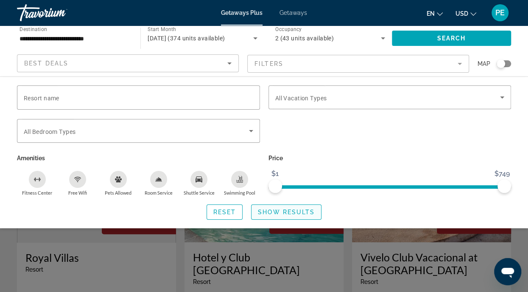
click at [295, 214] on span "Show Results" at bounding box center [286, 211] width 57 height 7
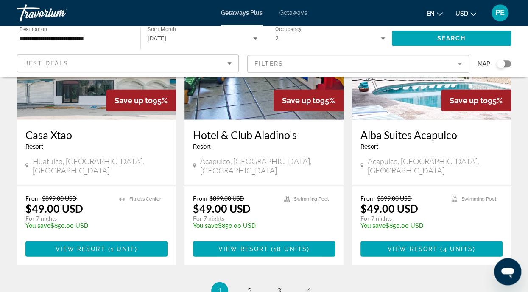
scroll to position [1093, 0]
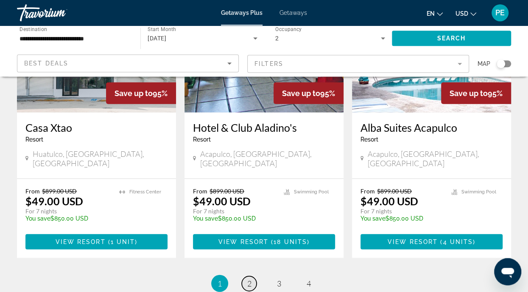
click at [256, 275] on link "page 2" at bounding box center [249, 282] width 15 height 15
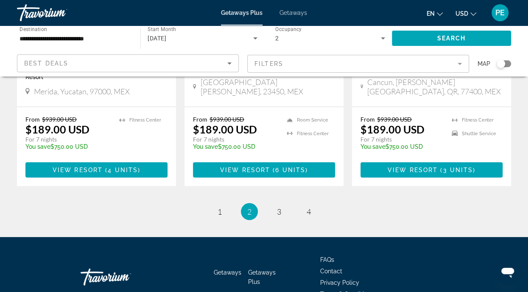
scroll to position [1158, 0]
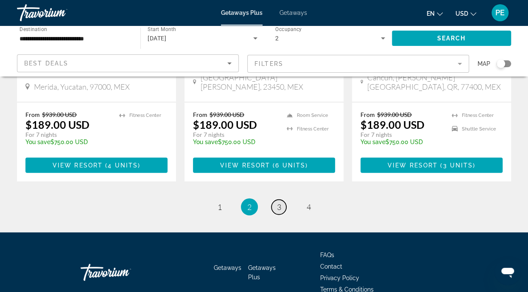
click at [282, 200] on link "page 3" at bounding box center [279, 207] width 15 height 15
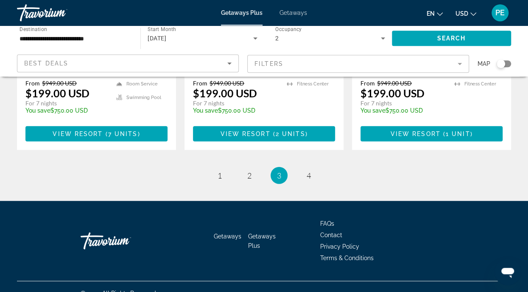
scroll to position [1143, 0]
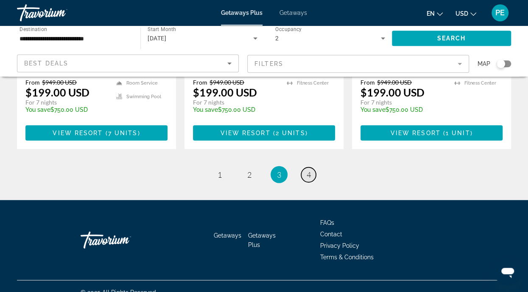
click at [310, 169] on span "4" at bounding box center [309, 173] width 4 height 9
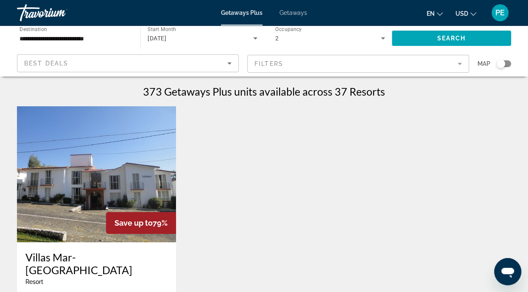
click at [426, 71] on mat-form-field "Filters" at bounding box center [358, 64] width 222 height 18
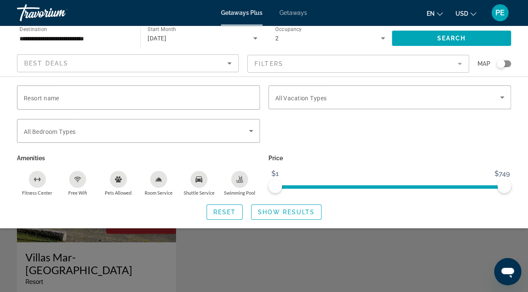
click at [236, 65] on div "Best Deals" at bounding box center [127, 63] width 221 height 17
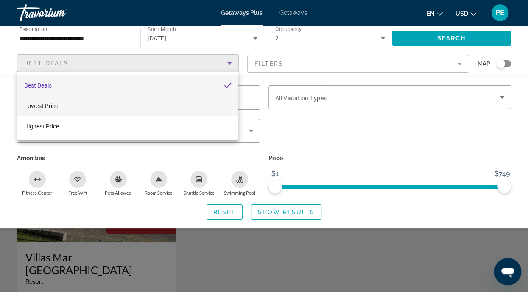
click at [166, 106] on mat-option "Lowest Price" at bounding box center [127, 106] width 221 height 20
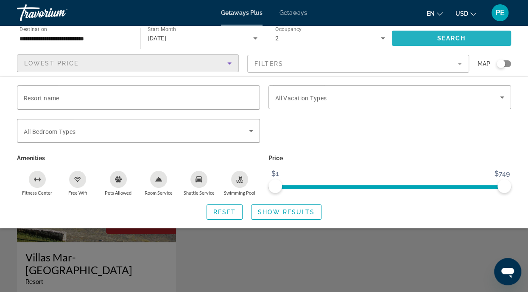
click at [469, 38] on span "Search widget" at bounding box center [451, 38] width 119 height 20
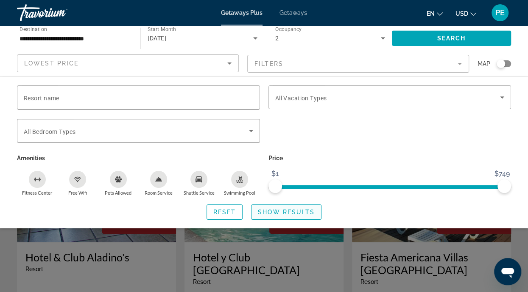
click at [301, 216] on span "Search widget" at bounding box center [287, 212] width 70 height 20
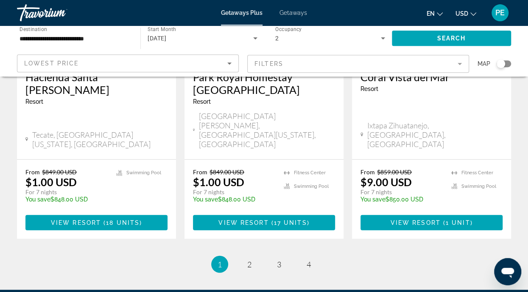
scroll to position [1132, 0]
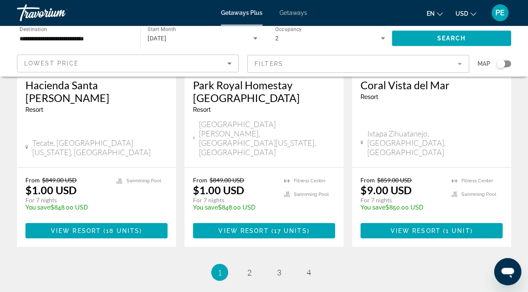
click at [250, 264] on li "page 2" at bounding box center [249, 272] width 17 height 17
click at [254, 265] on link "page 2" at bounding box center [249, 272] width 15 height 15
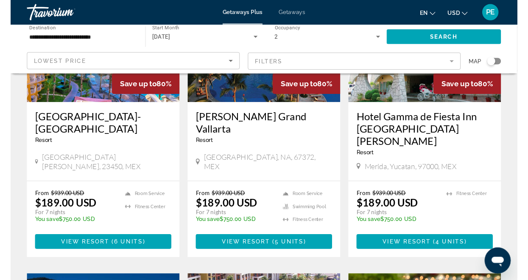
scroll to position [761, 0]
